Goal: Transaction & Acquisition: Purchase product/service

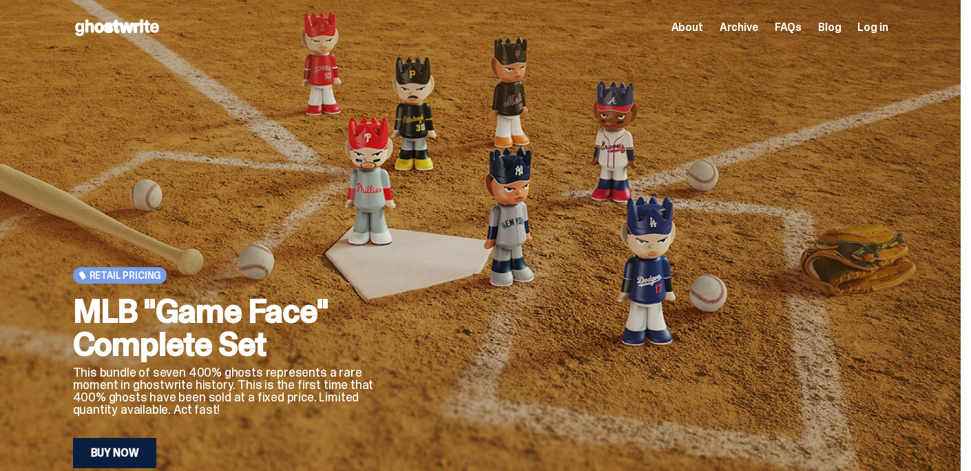
click at [703, 30] on span "About" at bounding box center [687, 27] width 32 height 11
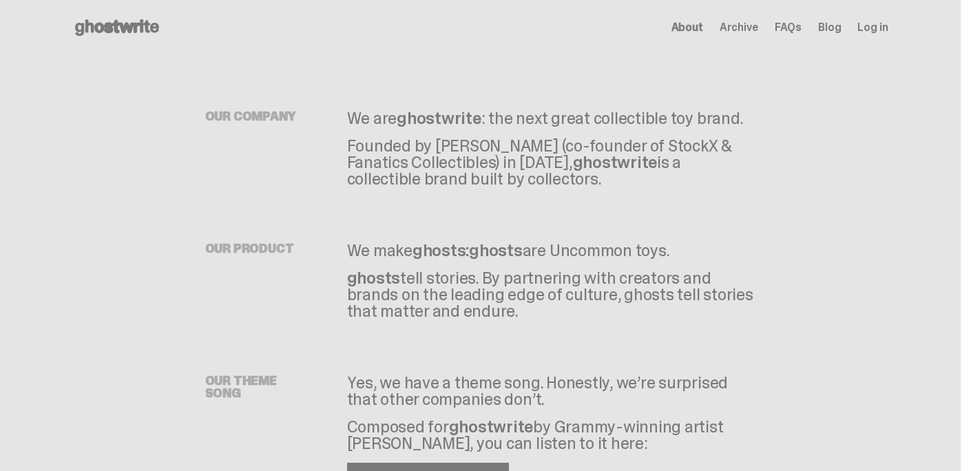
click at [796, 39] on div "Open main menu Home About Archive FAQs Blog Log in About Archive FAQs Blog Log …" at bounding box center [480, 27] width 881 height 55
click at [793, 31] on span "FAQs" at bounding box center [787, 27] width 27 height 11
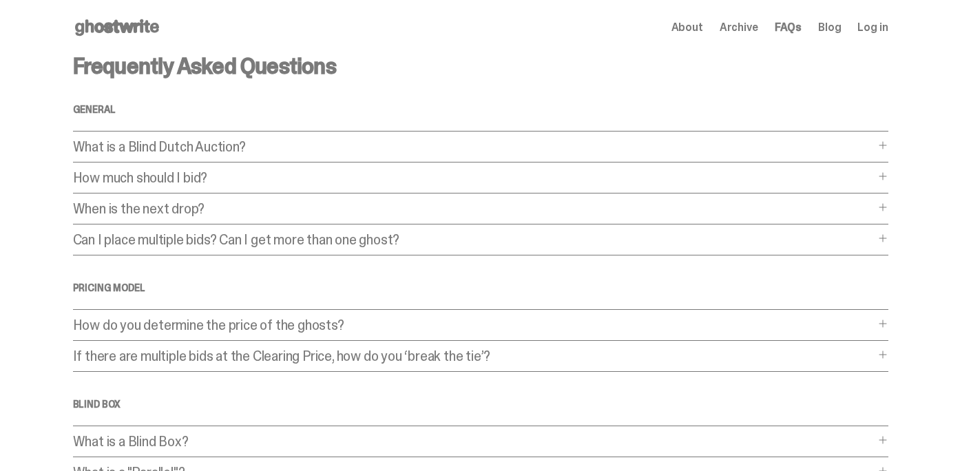
scroll to position [423, 0]
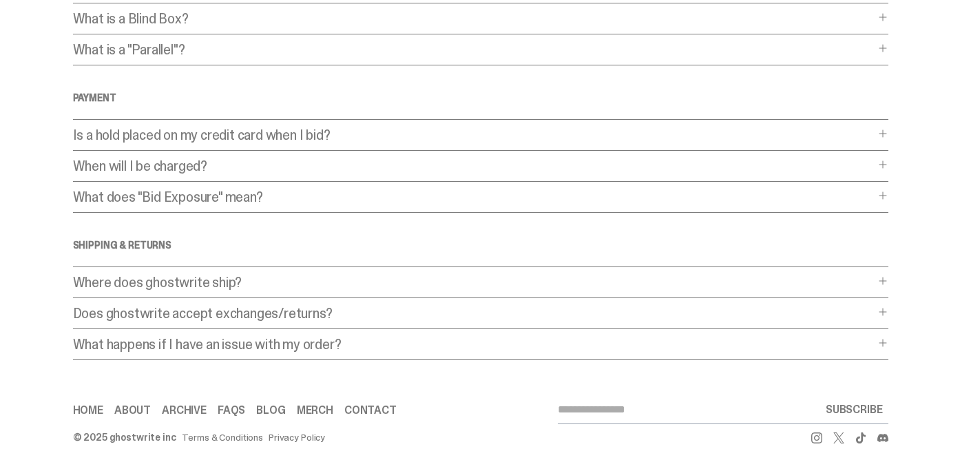
click at [310, 415] on link "Merch" at bounding box center [315, 410] width 36 height 11
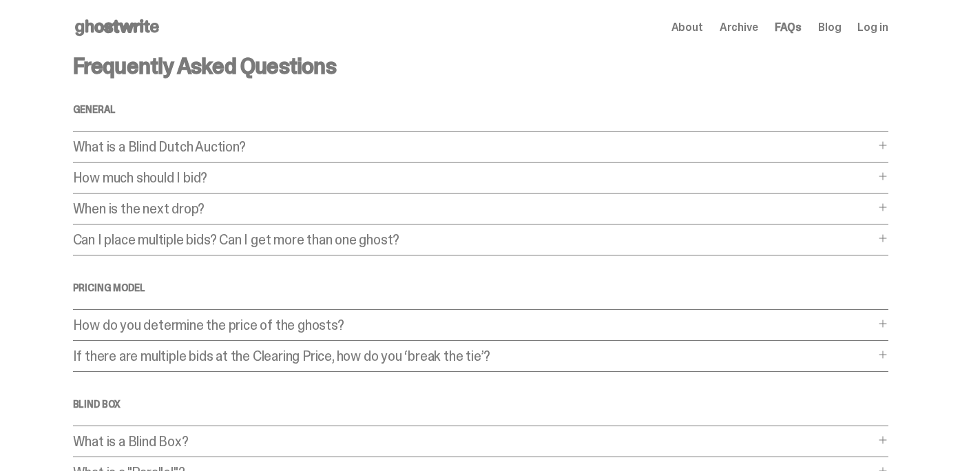
click at [143, 19] on icon at bounding box center [117, 28] width 88 height 22
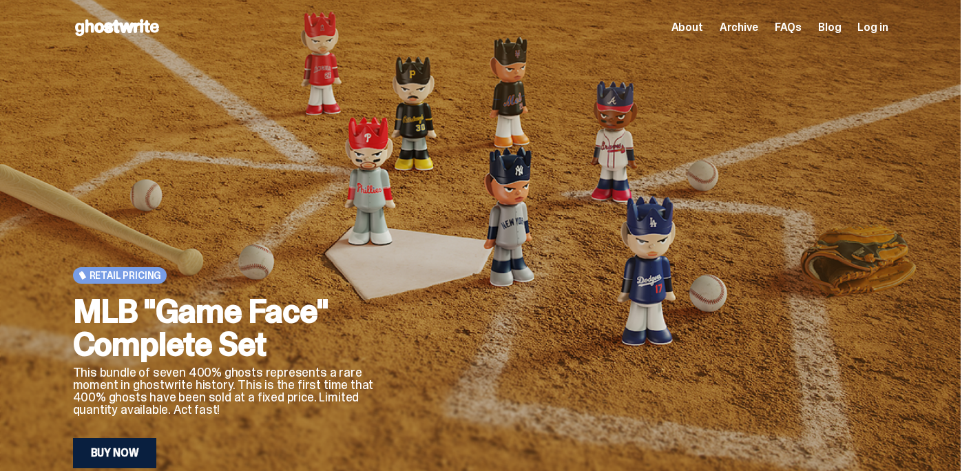
click at [633, 202] on div at bounding box center [656, 294] width 463 height 347
click at [122, 445] on link "Buy Now" at bounding box center [115, 453] width 84 height 30
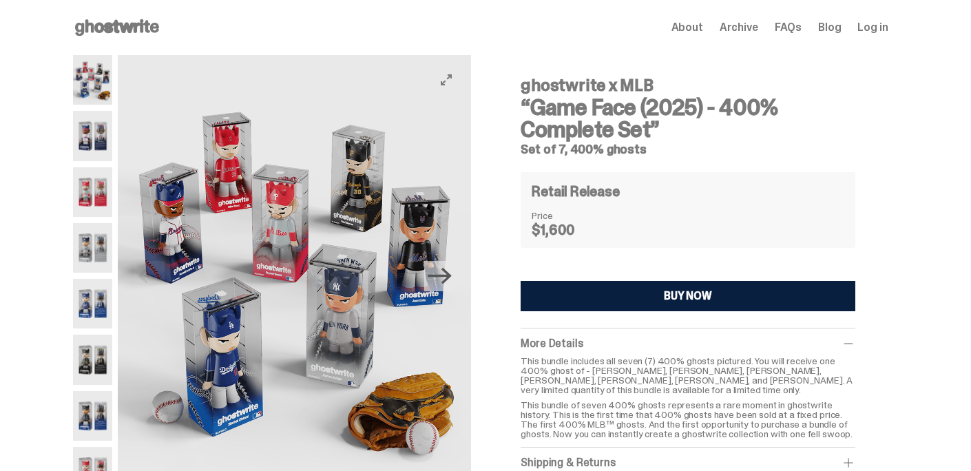
click at [445, 271] on icon "Next" at bounding box center [439, 276] width 24 height 24
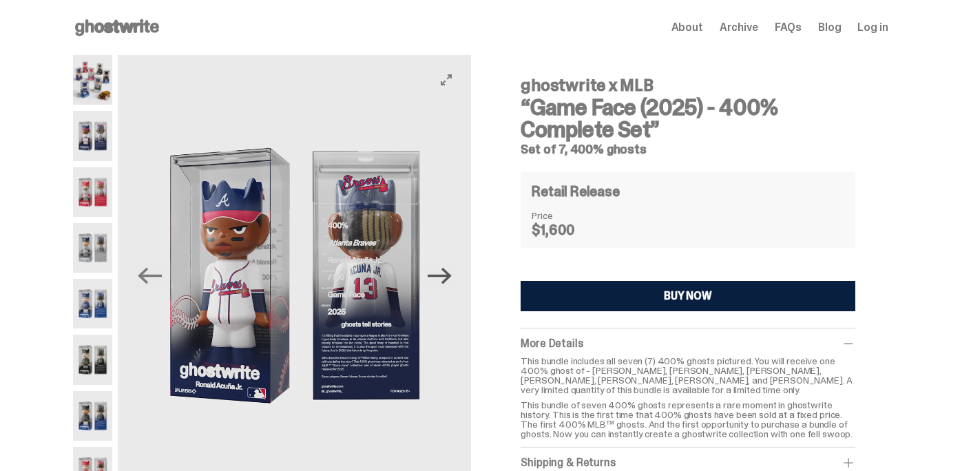
click at [445, 271] on icon "Next" at bounding box center [439, 276] width 24 height 24
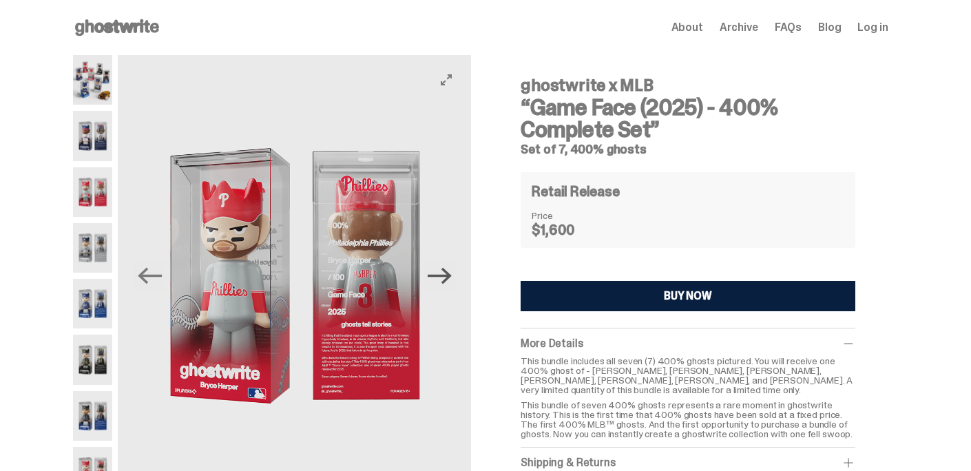
click at [445, 271] on icon "Next" at bounding box center [439, 276] width 24 height 24
